Goal: Transaction & Acquisition: Purchase product/service

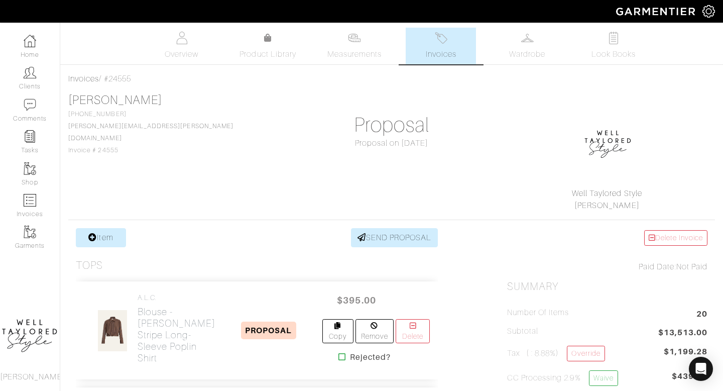
click at [438, 50] on span "Invoices" at bounding box center [441, 54] width 31 height 12
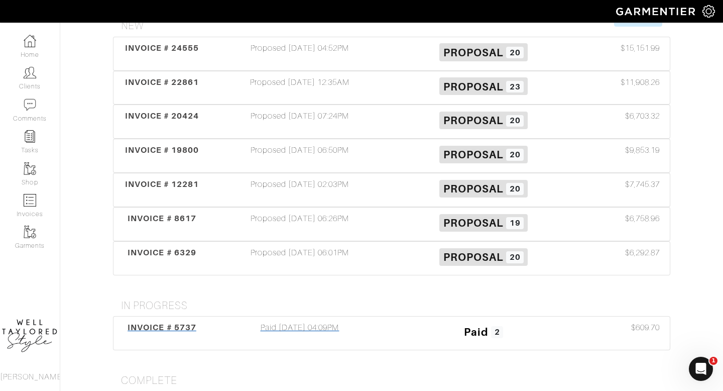
scroll to position [201, 0]
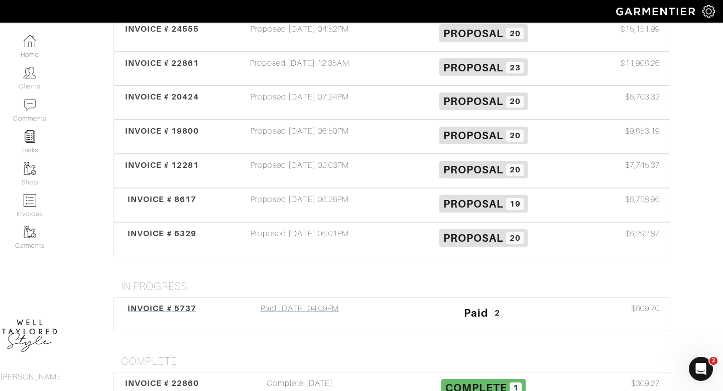
click at [314, 302] on div "Paid 07/27/21 04:09PM" at bounding box center [300, 313] width 184 height 23
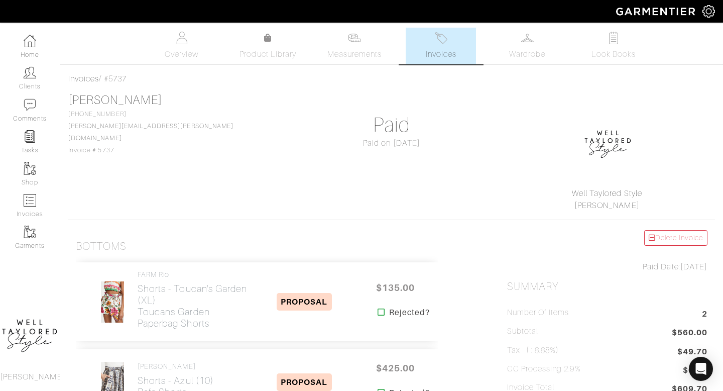
click at [437, 53] on span "Invoices" at bounding box center [441, 54] width 31 height 12
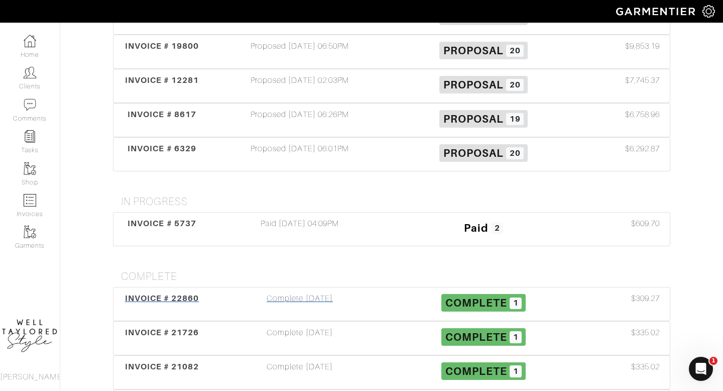
click at [320, 292] on div "Complete 03/13/25" at bounding box center [300, 303] width 184 height 23
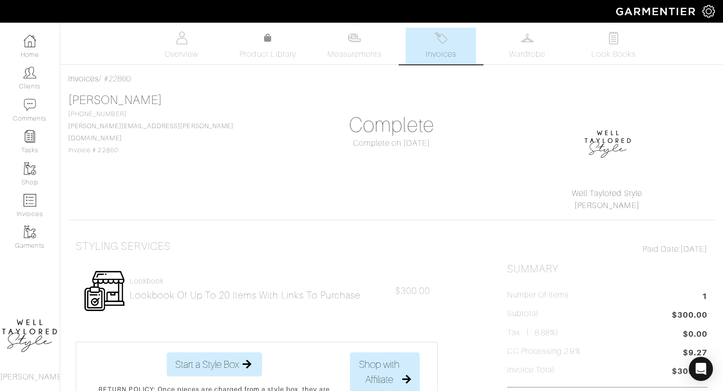
click at [448, 44] on link "Invoices" at bounding box center [441, 46] width 70 height 37
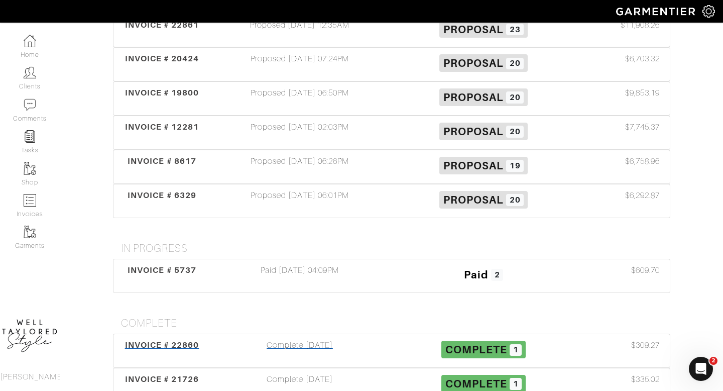
scroll to position [242, 0]
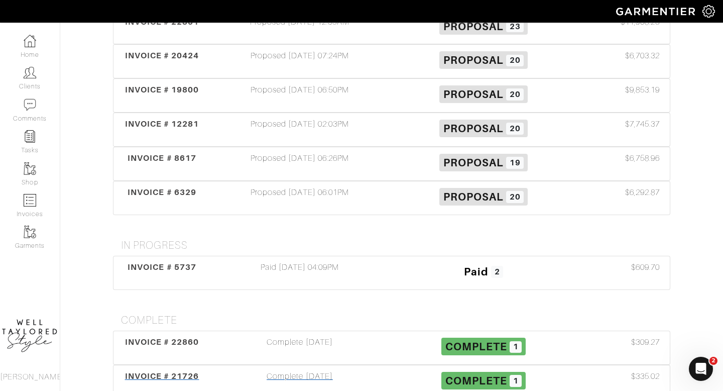
click at [286, 370] on div "Complete 10/31/24" at bounding box center [300, 381] width 184 height 23
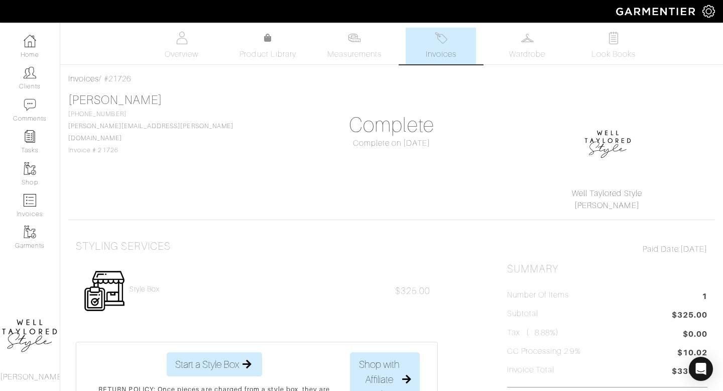
click at [441, 40] on img at bounding box center [441, 38] width 13 height 13
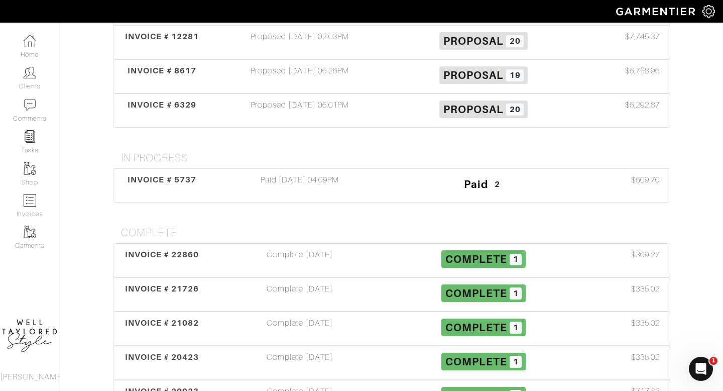
scroll to position [329, 0]
click at [341, 318] on div "Complete 08/23/24" at bounding box center [300, 329] width 184 height 23
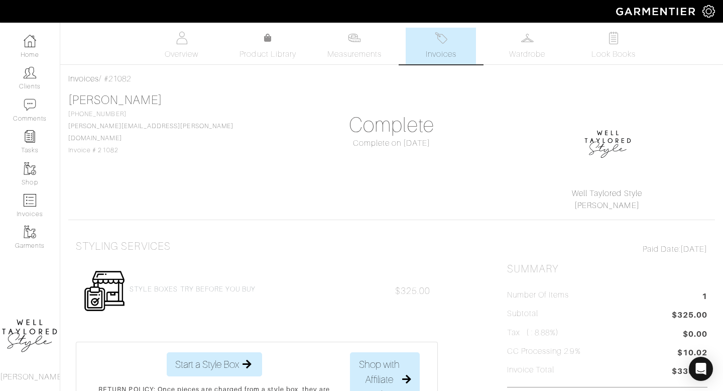
click at [439, 45] on link "Invoices" at bounding box center [441, 46] width 70 height 37
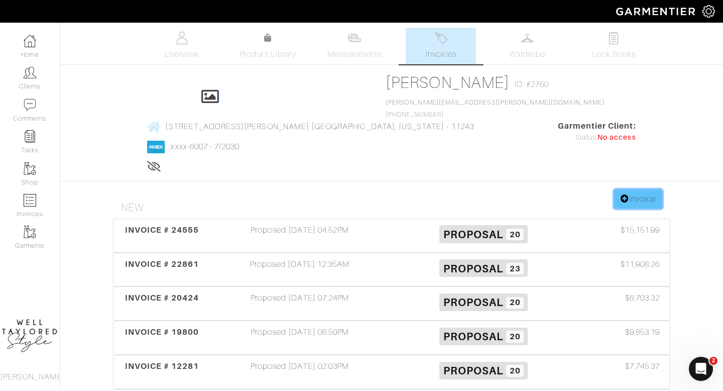
click at [628, 189] on link "Invoice" at bounding box center [638, 198] width 48 height 19
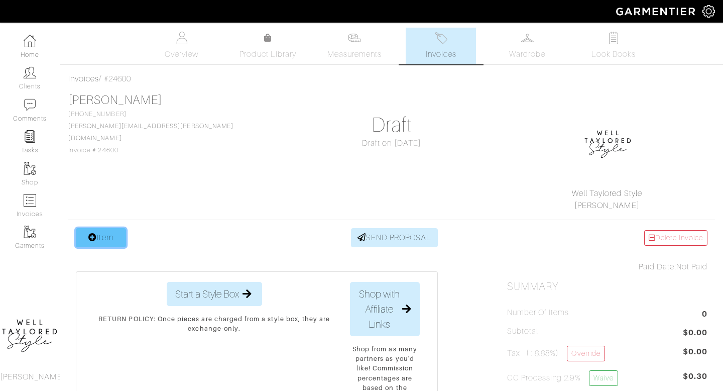
click at [101, 242] on link "Item" at bounding box center [101, 237] width 50 height 19
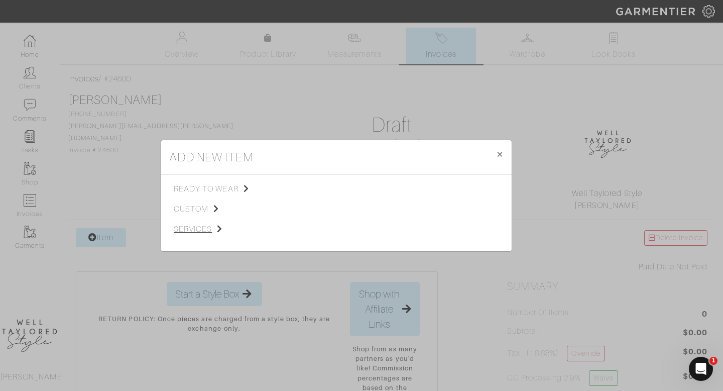
click at [203, 226] on span "services" at bounding box center [224, 229] width 101 height 12
click at [307, 191] on span "Styling Service" at bounding box center [315, 188] width 50 height 8
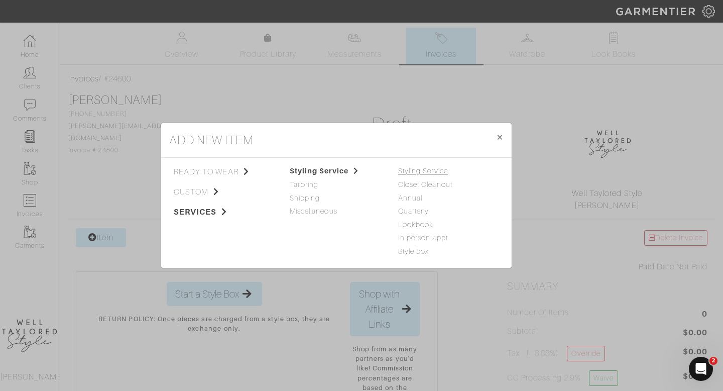
click at [439, 168] on link "Styling Service" at bounding box center [423, 171] width 50 height 8
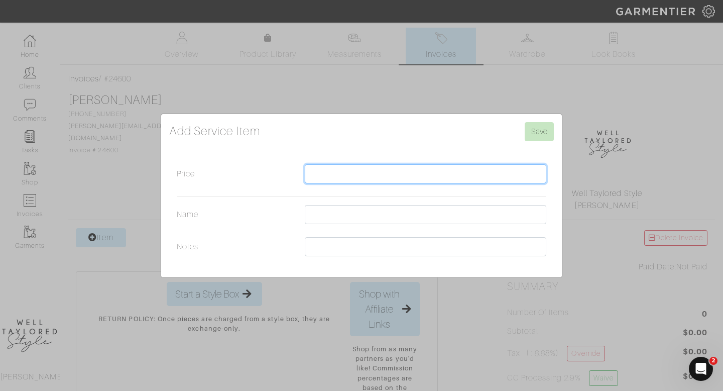
click at [351, 173] on input "Price" at bounding box center [426, 173] width 242 height 19
type input "2"
type input "350"
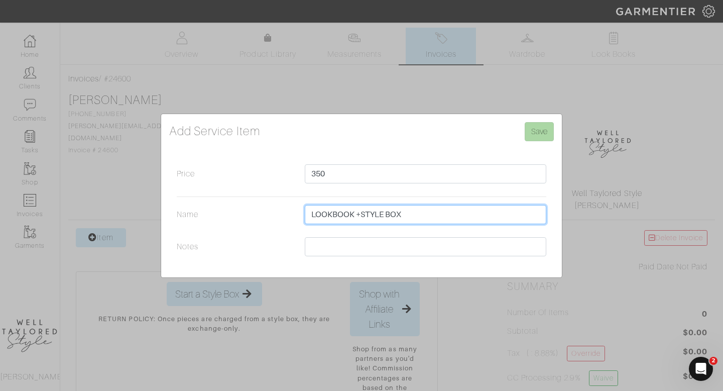
type input "LOOKBOOK +STYLE BOX"
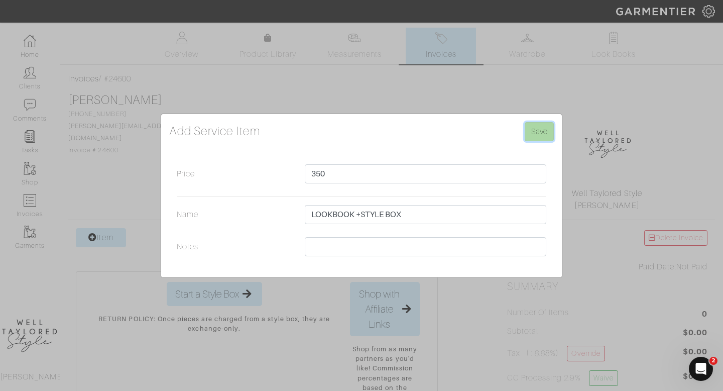
click at [544, 129] on input "Save" at bounding box center [539, 131] width 29 height 19
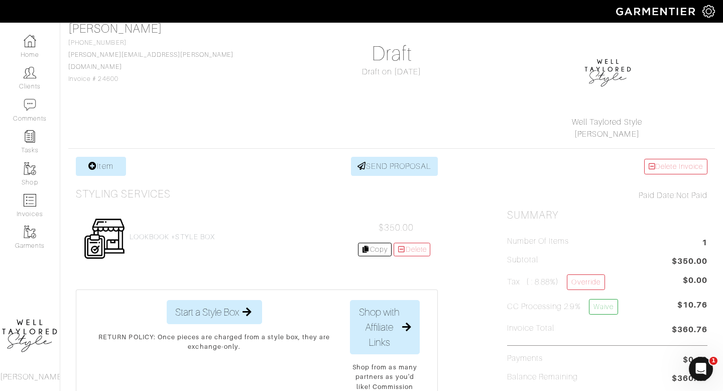
scroll to position [118, 0]
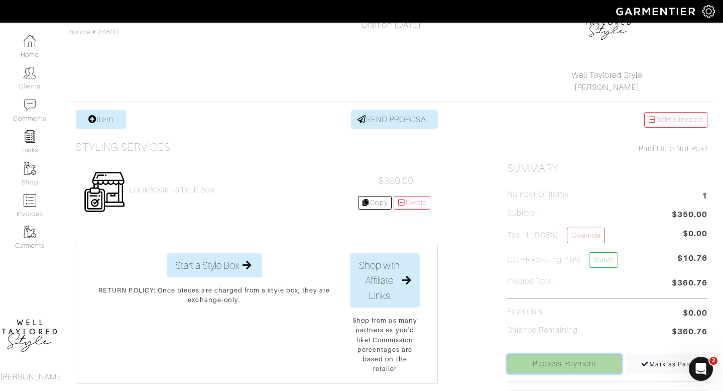
click at [552, 361] on link "Process Payment" at bounding box center [564, 363] width 115 height 19
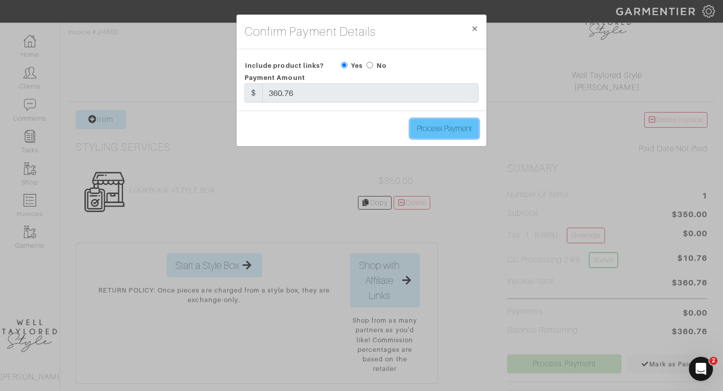
click at [427, 128] on input "Process Payment" at bounding box center [444, 128] width 68 height 19
type input "Process Payment"
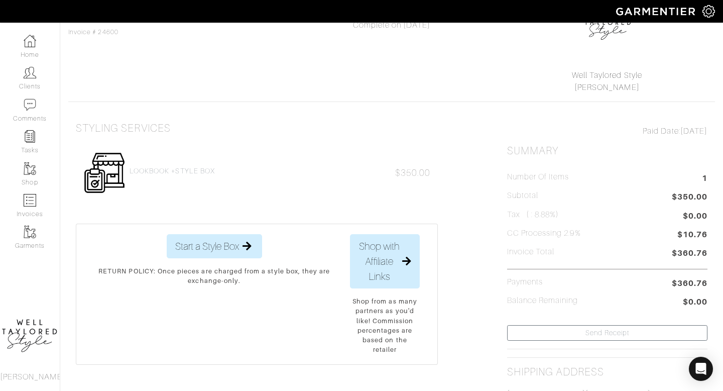
scroll to position [0, 0]
